Goal: Book appointment/travel/reservation

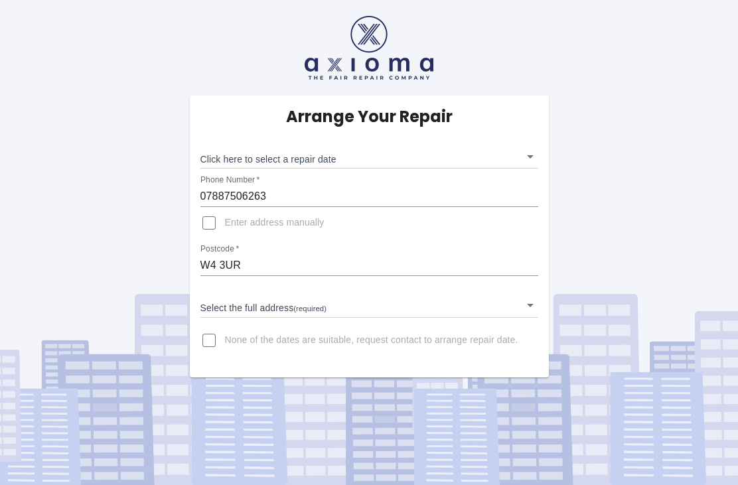
click at [246, 301] on body "Arrange Your Repair Click here to select a repair date ​ Phone Number   * 07887…" at bounding box center [369, 242] width 738 height 485
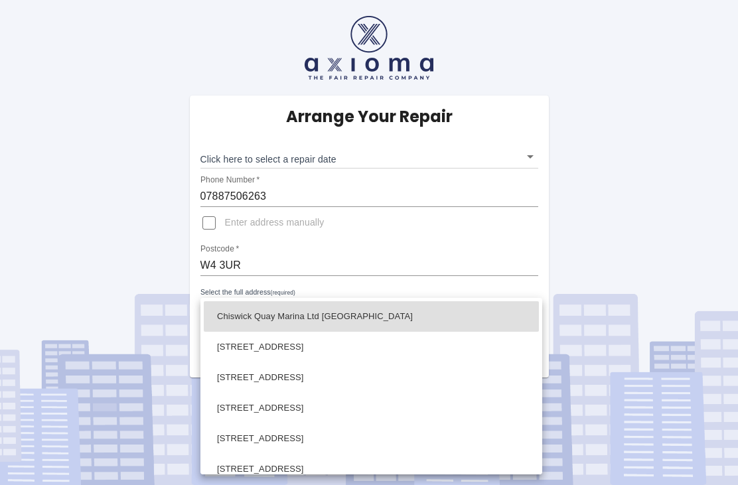
scroll to position [-1, 0]
click at [127, 283] on div at bounding box center [369, 242] width 738 height 485
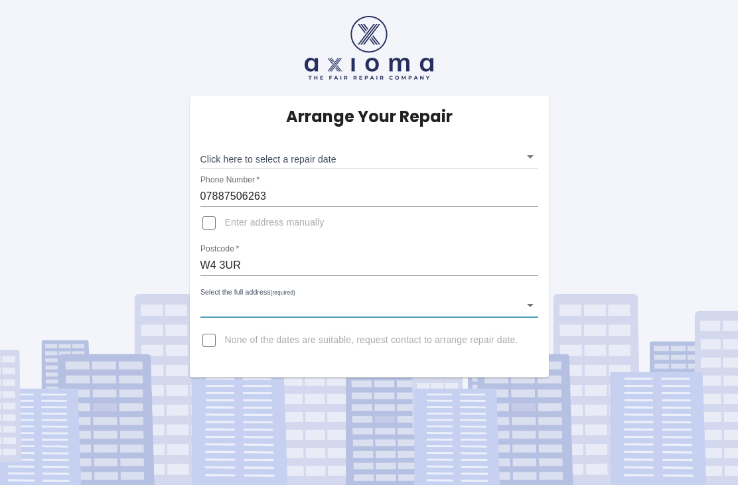
click at [232, 293] on body "Arrange Your Repair Click here to select a repair date ​ Phone Number   * 07887…" at bounding box center [369, 242] width 738 height 485
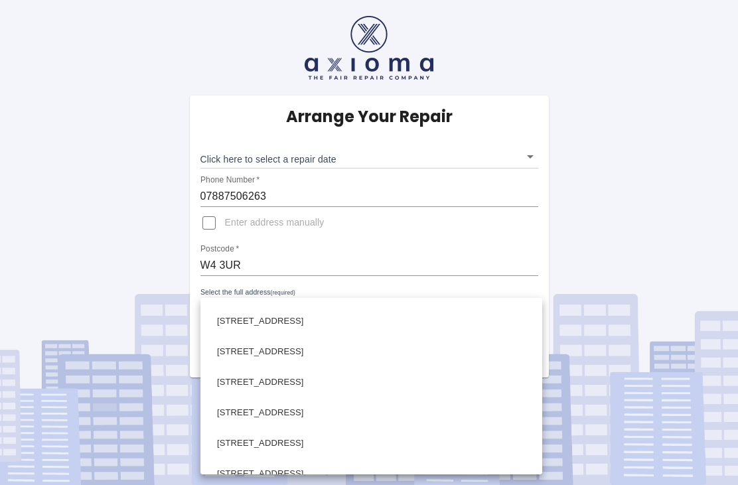
scroll to position [1371, 0]
click at [230, 410] on li "28 Chiswick Quay London" at bounding box center [371, 411] width 335 height 31
type input "28 Chiswick Quay London"
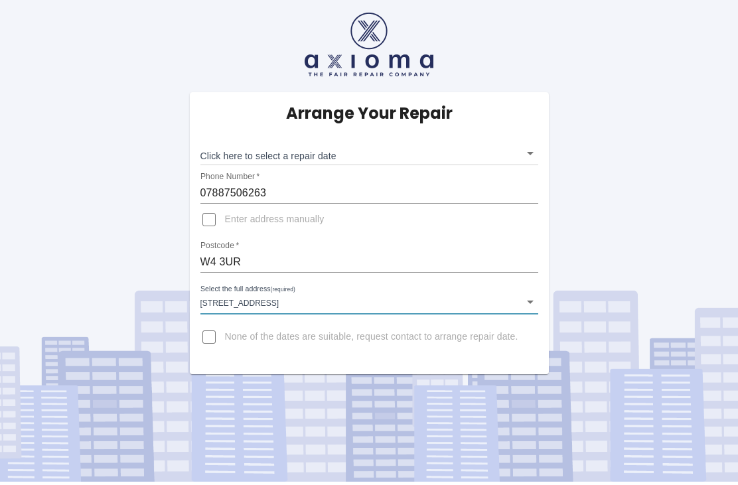
scroll to position [0, 0]
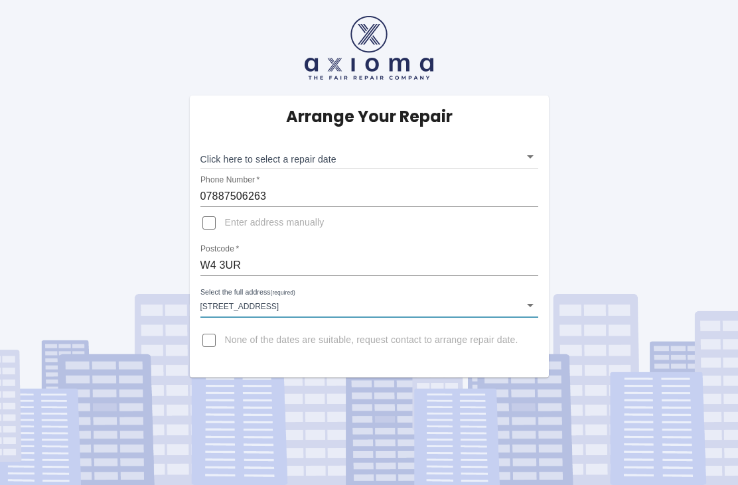
click at [525, 150] on body "Arrange Your Repair Click here to select a repair date ​ Phone Number   * 07887…" at bounding box center [369, 242] width 738 height 485
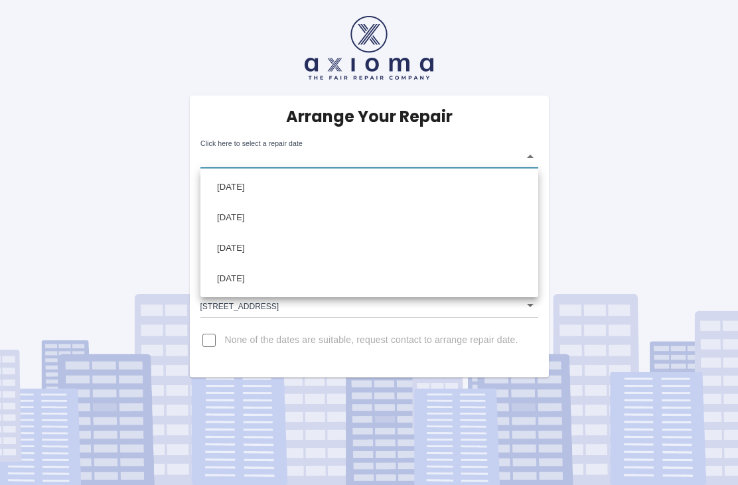
click at [246, 186] on li "Thu Oct 23 2025" at bounding box center [369, 187] width 331 height 31
type input "2025-10-23T00:00:00.000Z"
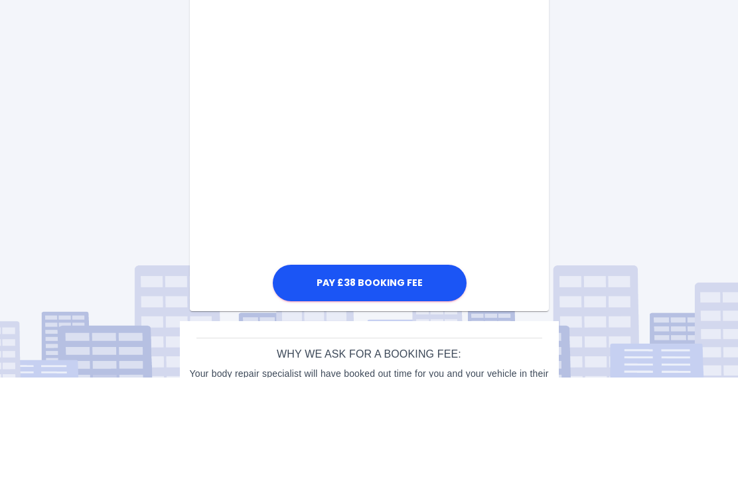
scroll to position [706, 0]
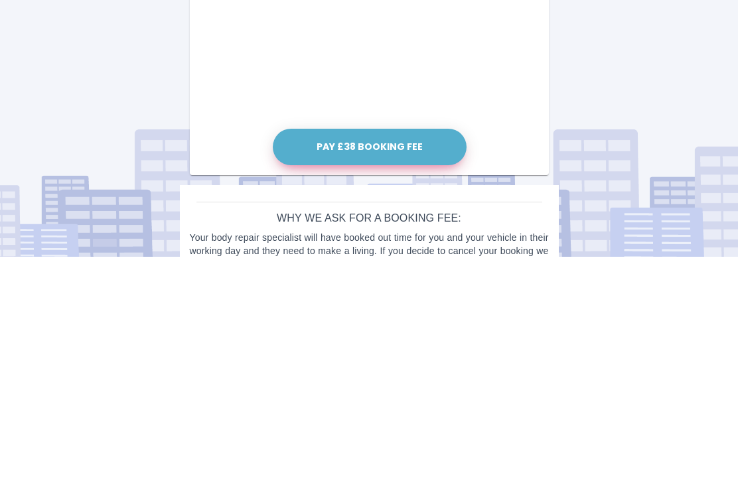
click at [317, 357] on button "Pay £38 Booking Fee" at bounding box center [370, 375] width 194 height 37
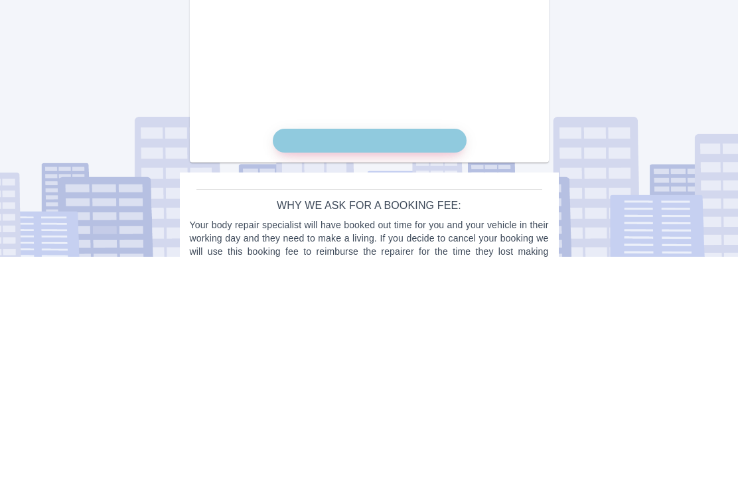
scroll to position [715, 0]
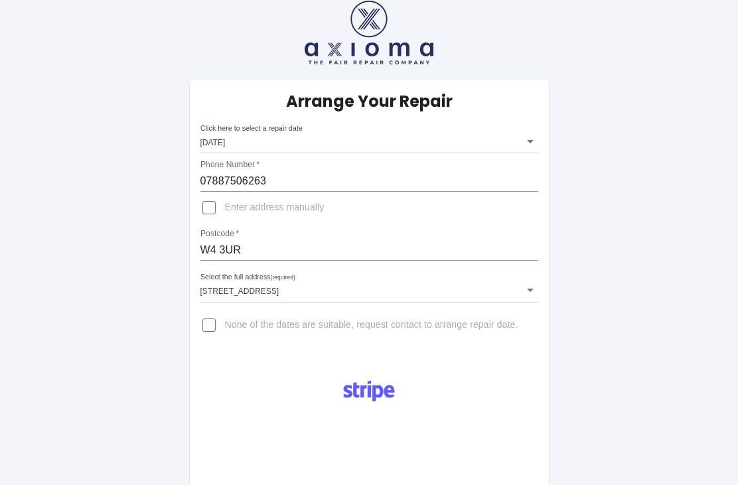
scroll to position [0, 0]
